Goal: Information Seeking & Learning: Find specific fact

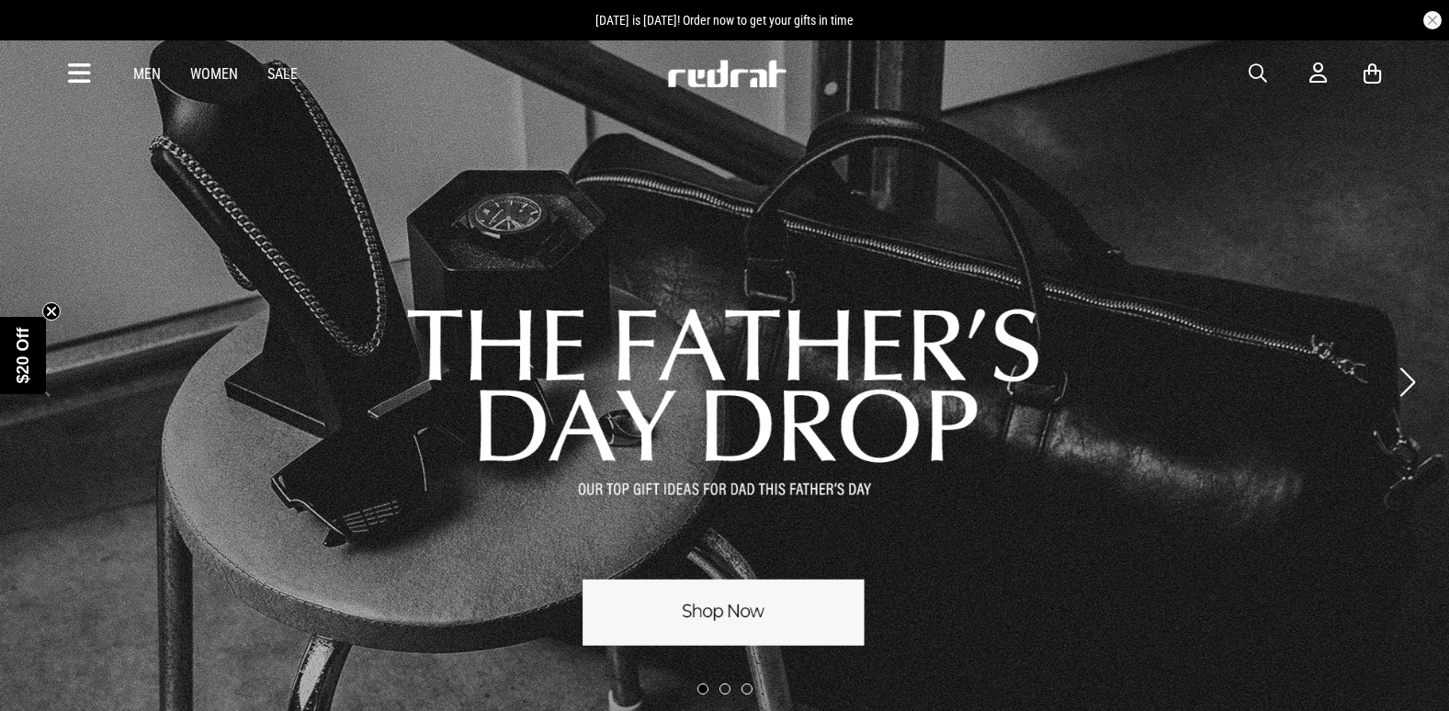
click at [1260, 66] on span "button" at bounding box center [1257, 73] width 18 height 22
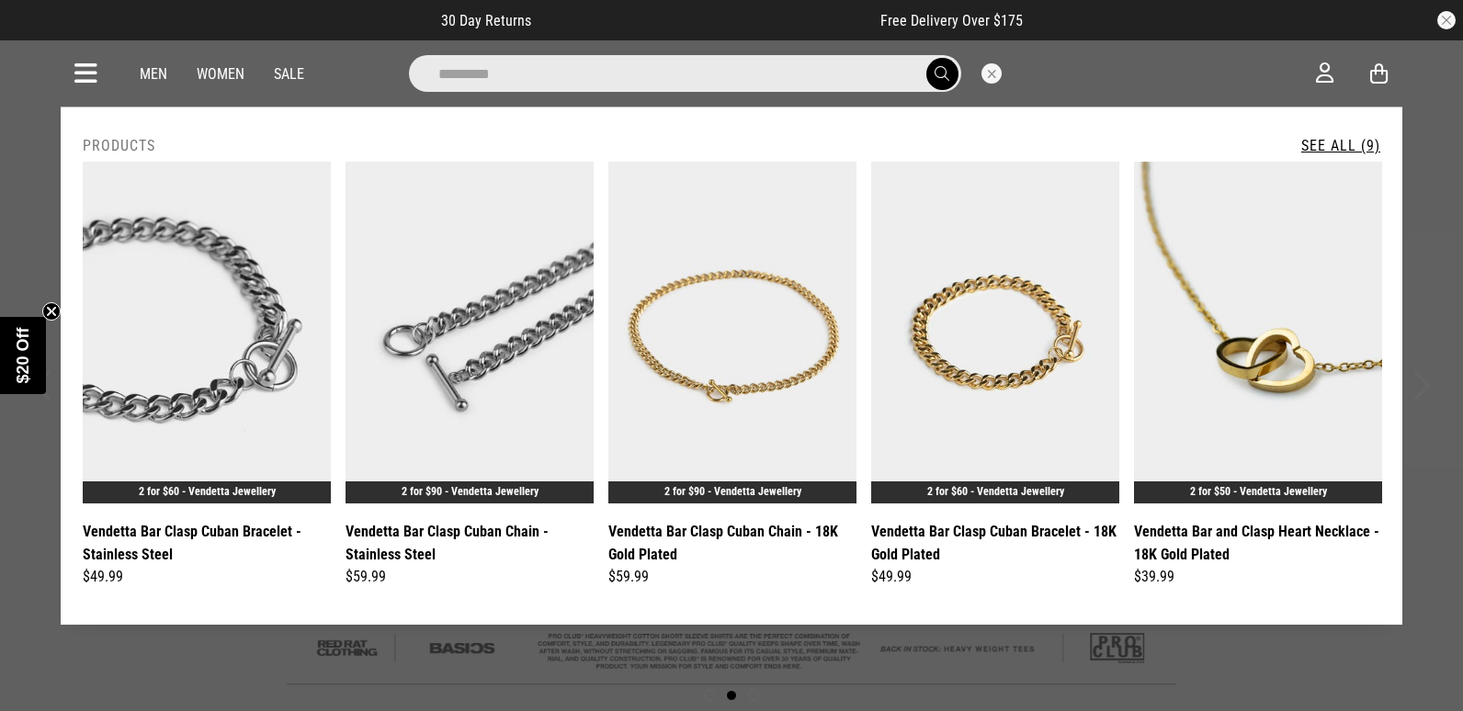
type input "*********"
click at [1340, 142] on link "See All (9)" at bounding box center [1340, 145] width 79 height 17
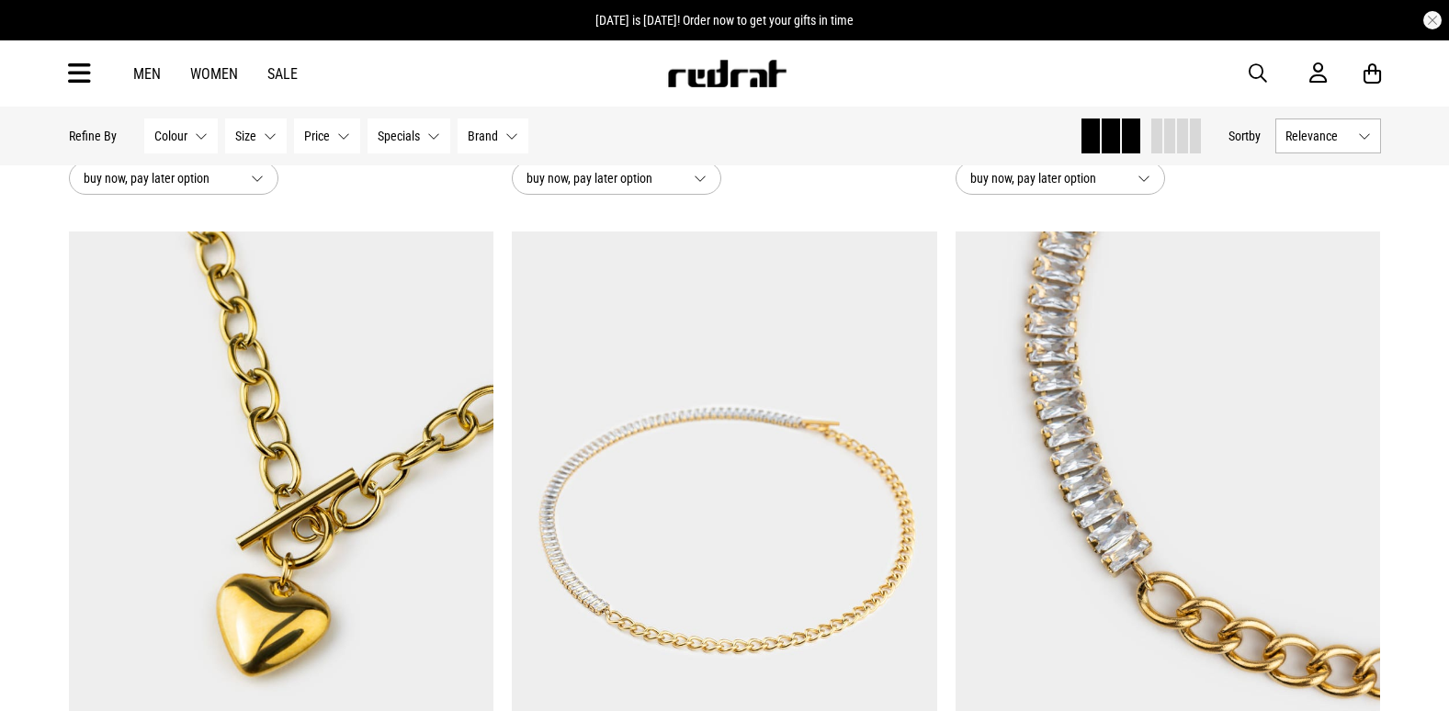
scroll to position [1654, 0]
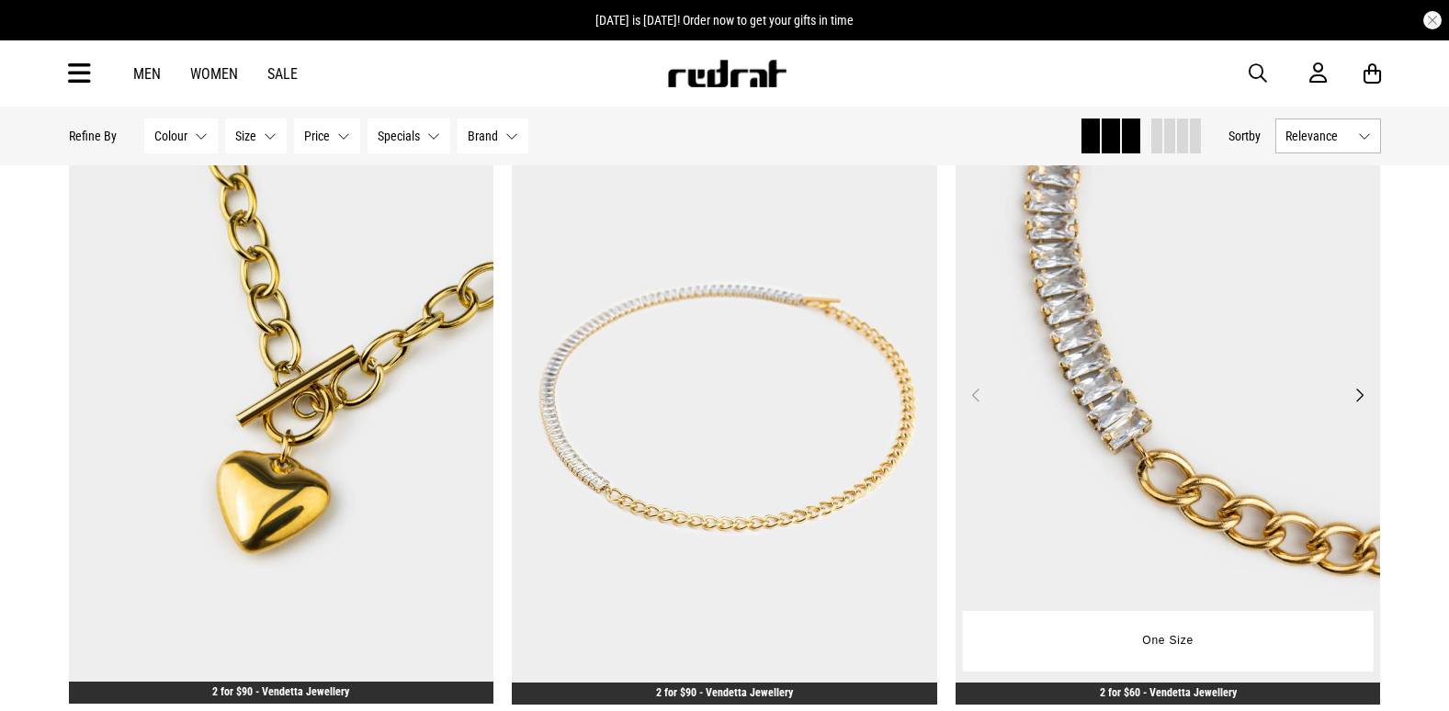
click at [1111, 337] on img at bounding box center [1167, 405] width 425 height 595
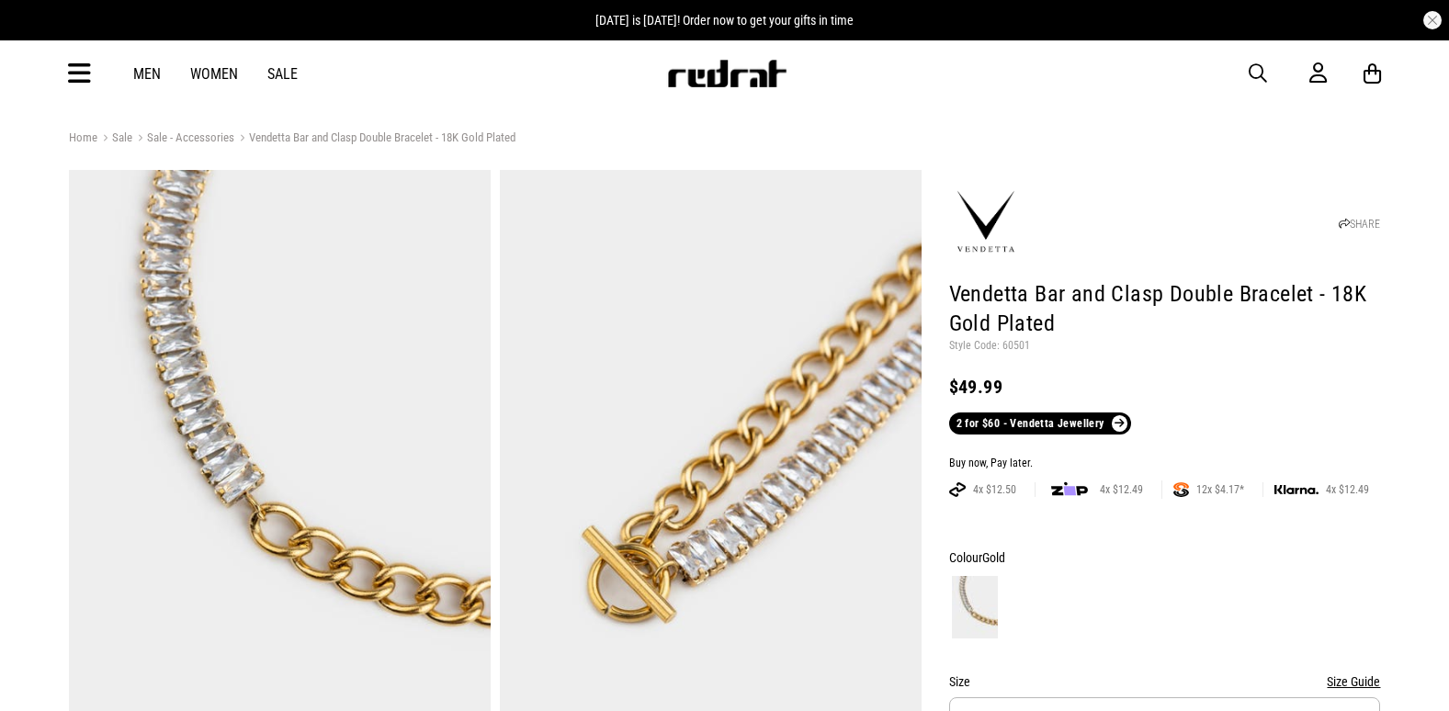
click at [1268, 75] on button "button" at bounding box center [1266, 73] width 37 height 22
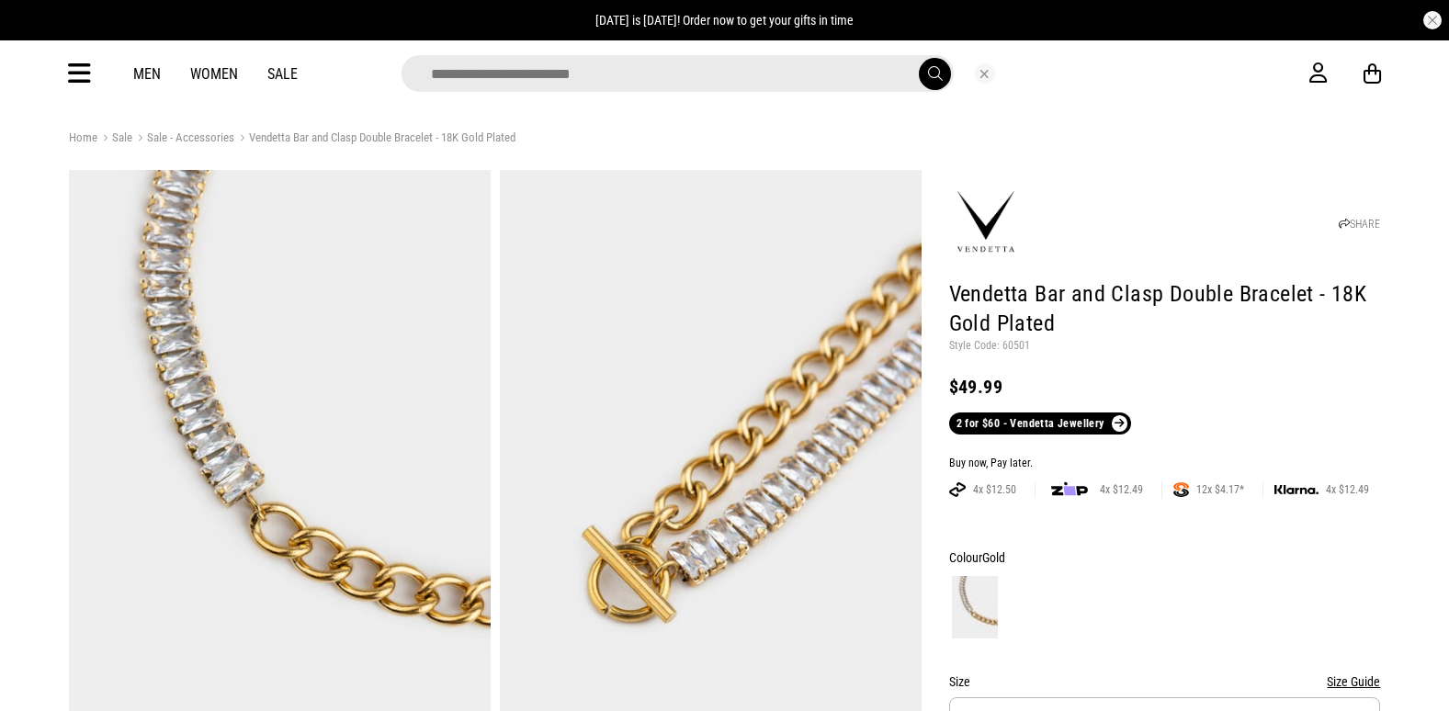
type input "*"
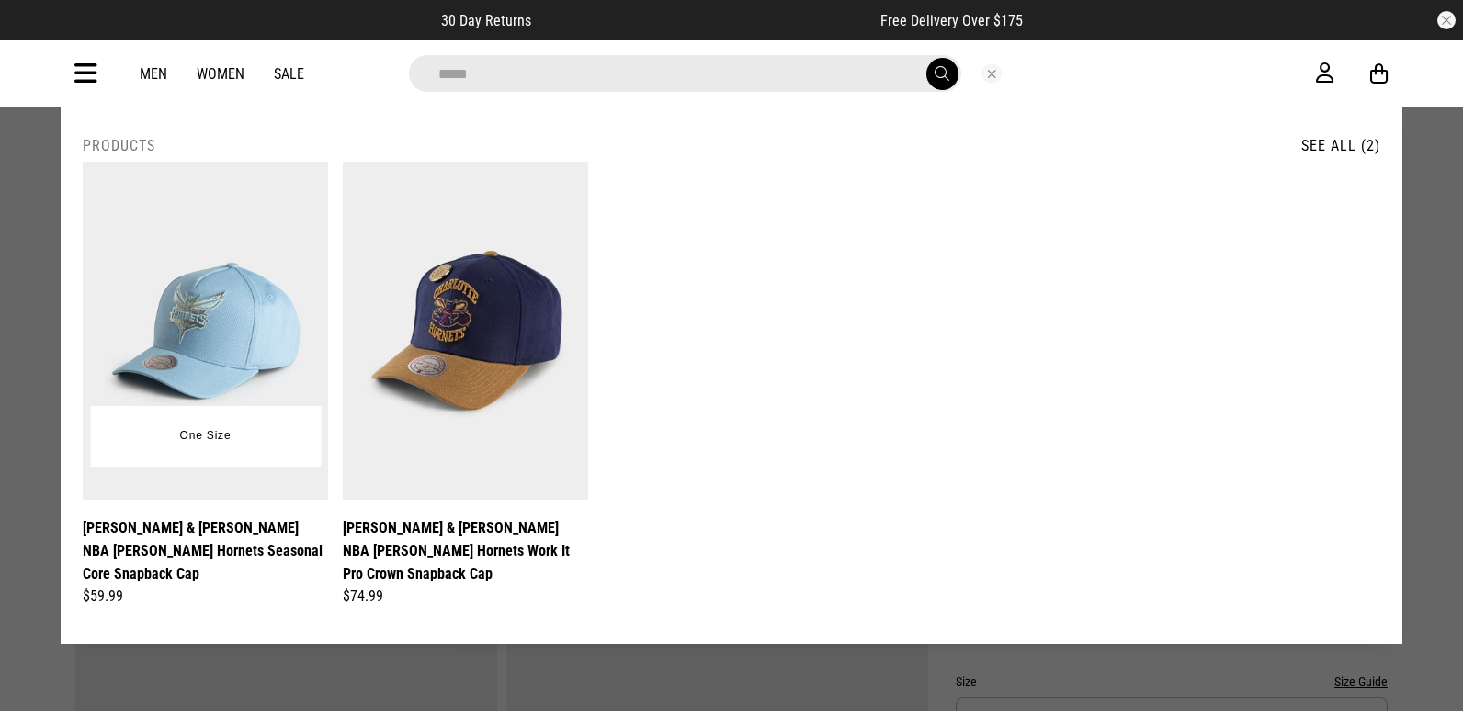
type input "*****"
click at [236, 300] on img at bounding box center [205, 331] width 245 height 338
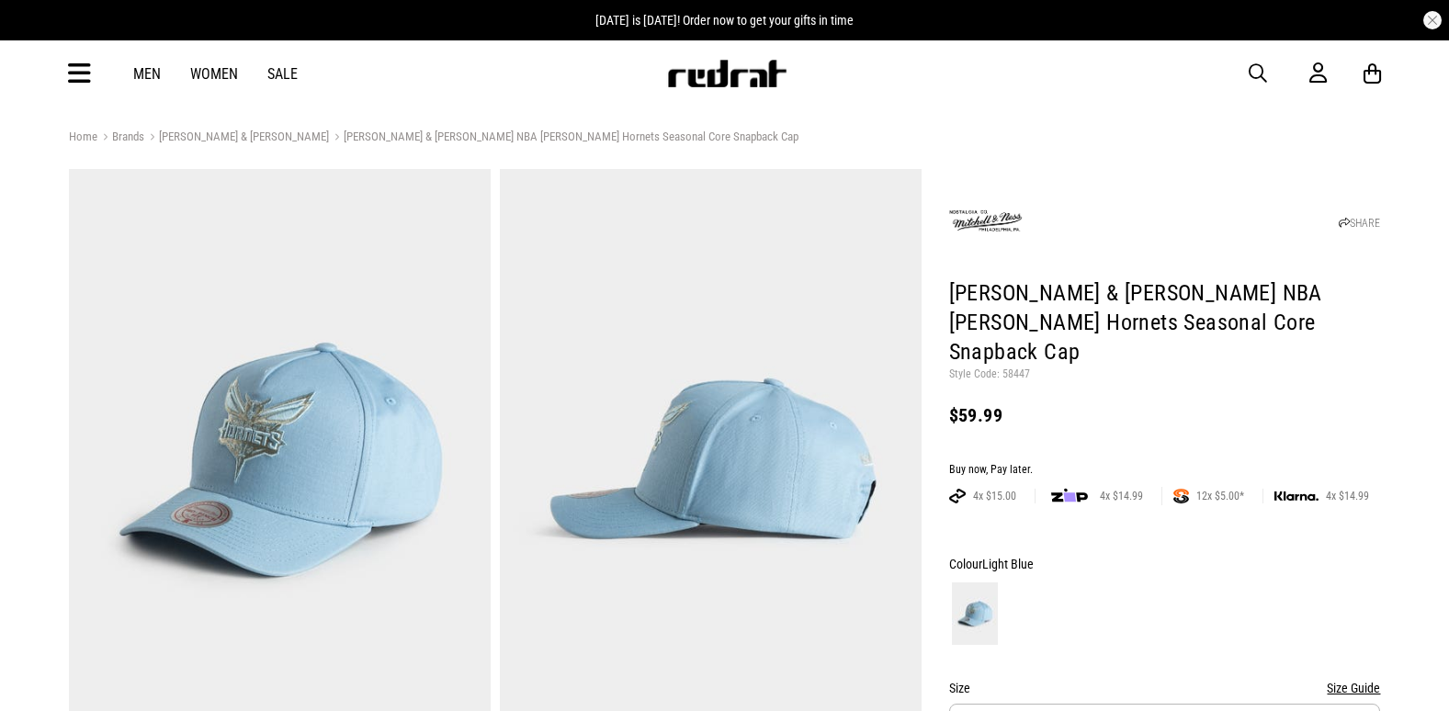
drag, startPoint x: 0, startPoint y: 0, endPoint x: 1015, endPoint y: 347, distance: 1072.9
click at [1015, 367] on p "Style Code: 58447" at bounding box center [1165, 374] width 432 height 15
copy p "58447"
